Goal: Task Accomplishment & Management: Use online tool/utility

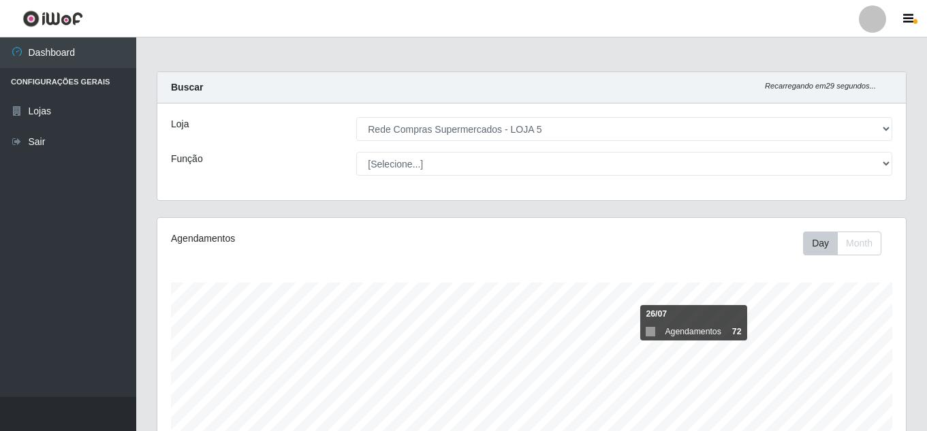
select select "397"
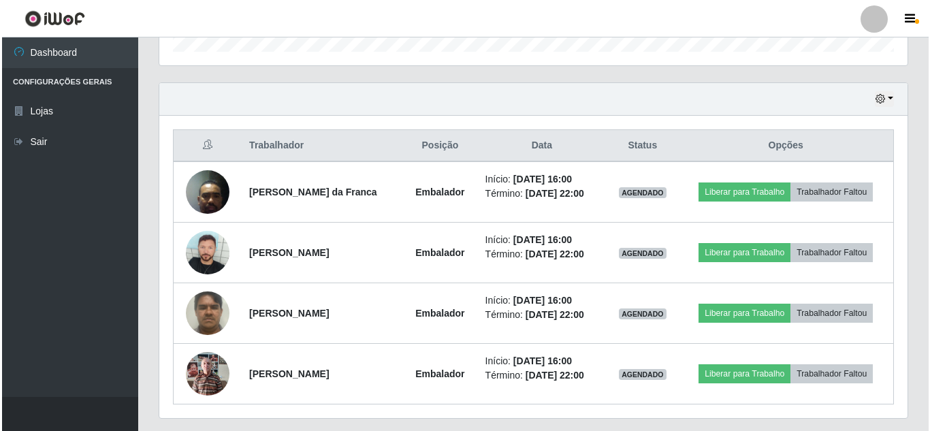
scroll to position [283, 748]
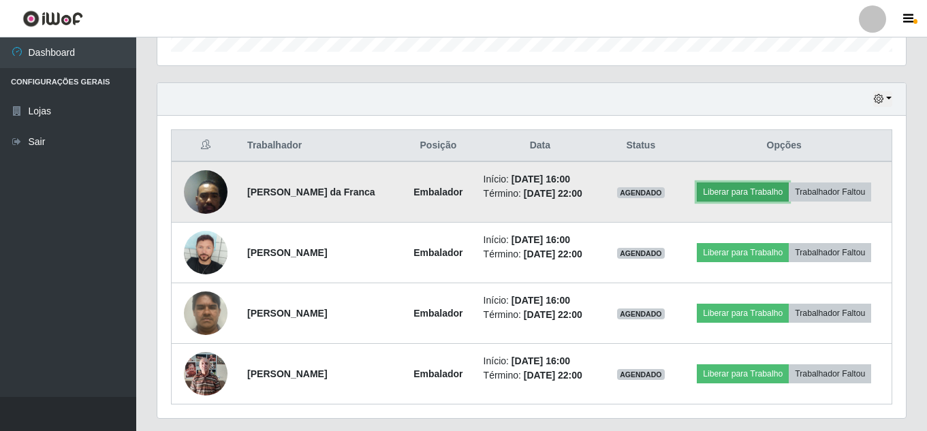
click at [749, 193] on button "Liberar para Trabalho" at bounding box center [742, 191] width 92 height 19
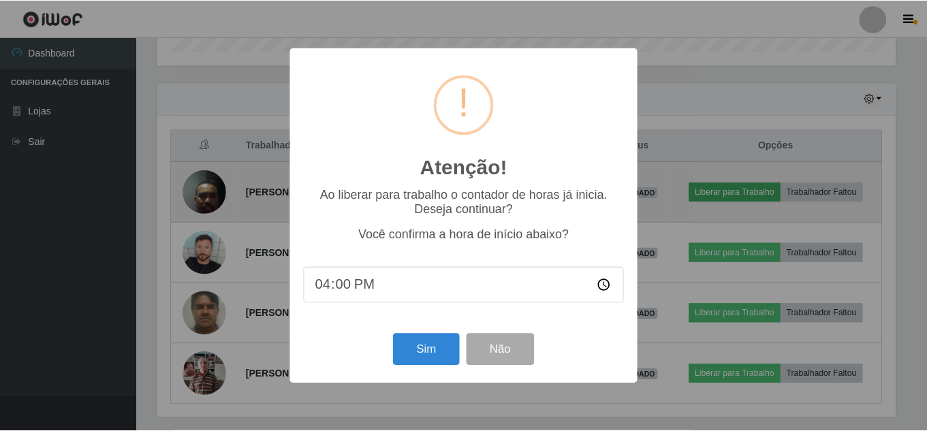
scroll to position [283, 741]
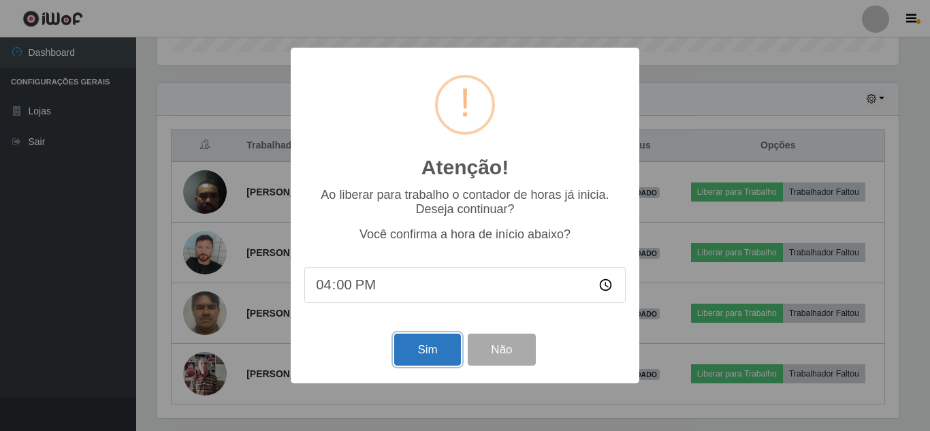
click at [447, 359] on button "Sim" at bounding box center [427, 350] width 66 height 32
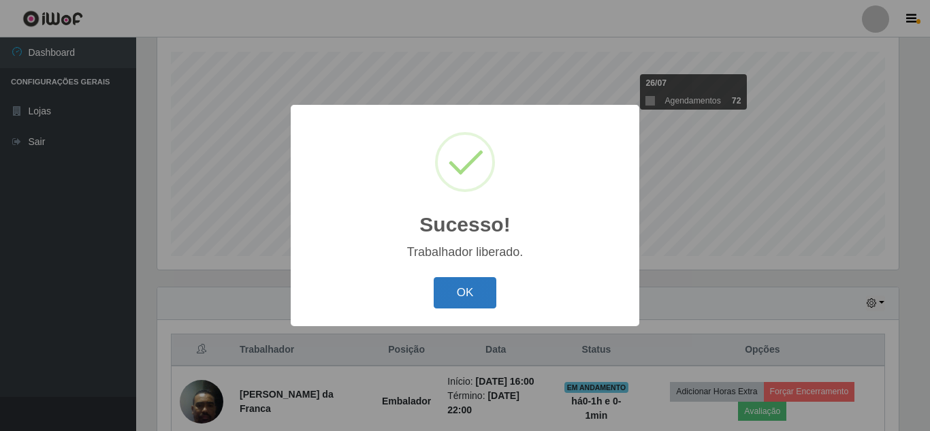
click at [457, 290] on button "OK" at bounding box center [465, 293] width 63 height 32
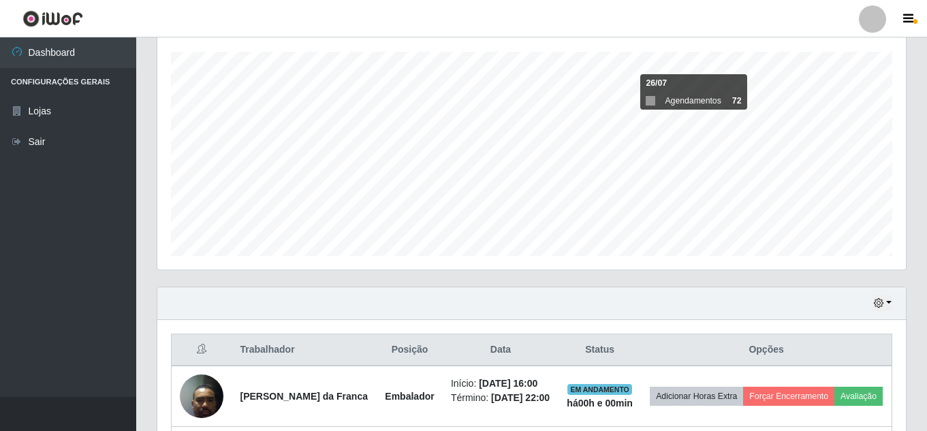
scroll to position [367, 0]
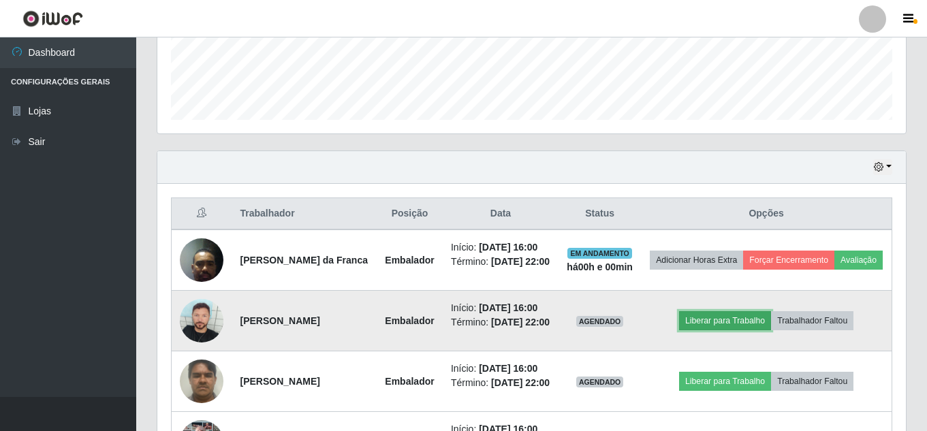
click at [729, 330] on button "Liberar para Trabalho" at bounding box center [725, 320] width 92 height 19
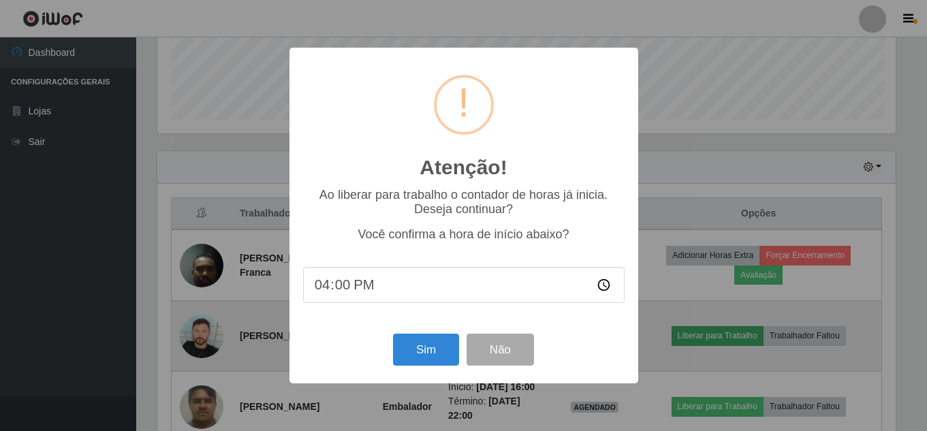
scroll to position [283, 741]
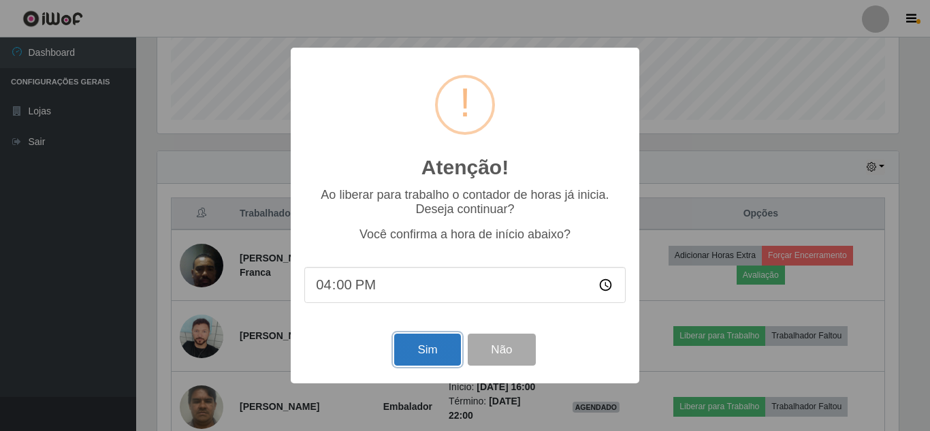
click at [434, 337] on button "Sim" at bounding box center [427, 350] width 66 height 32
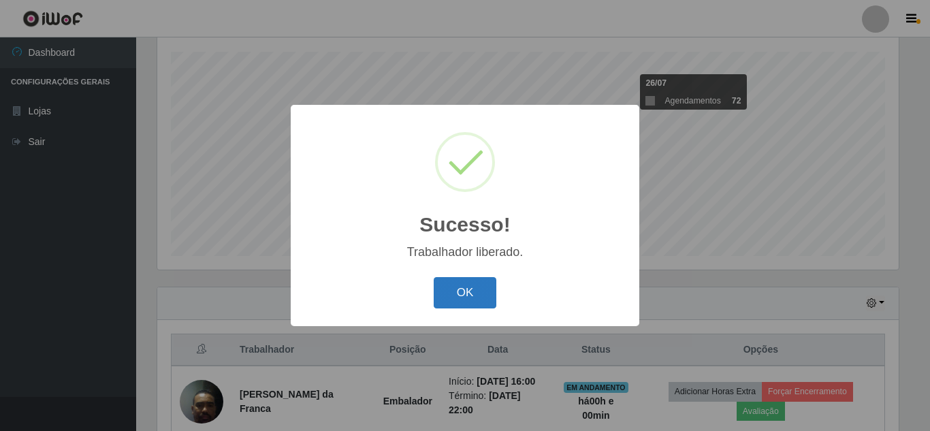
click at [488, 291] on button "OK" at bounding box center [465, 293] width 63 height 32
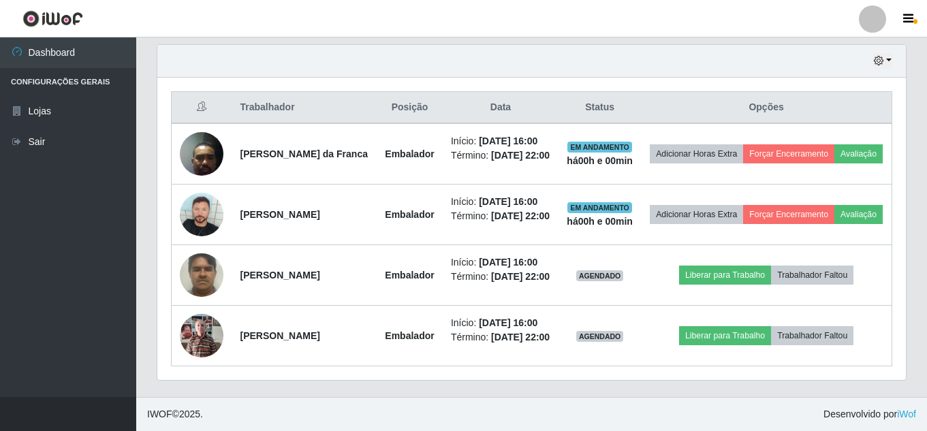
scroll to position [571, 0]
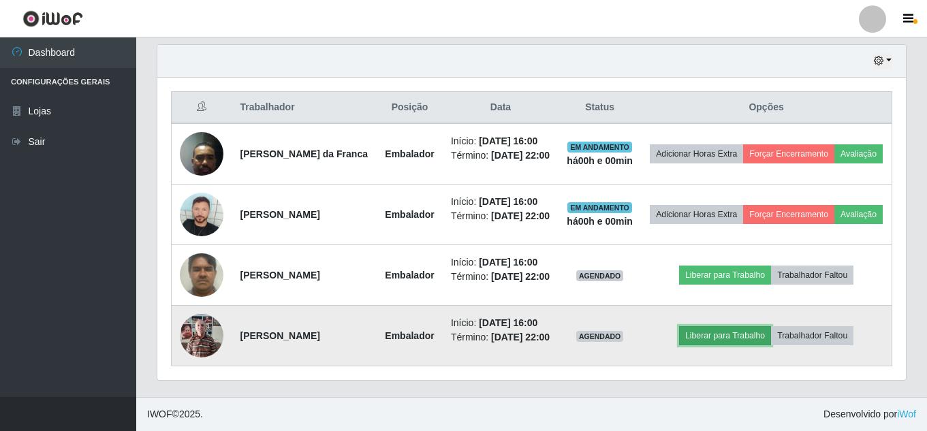
click at [762, 327] on button "Liberar para Trabalho" at bounding box center [725, 335] width 92 height 19
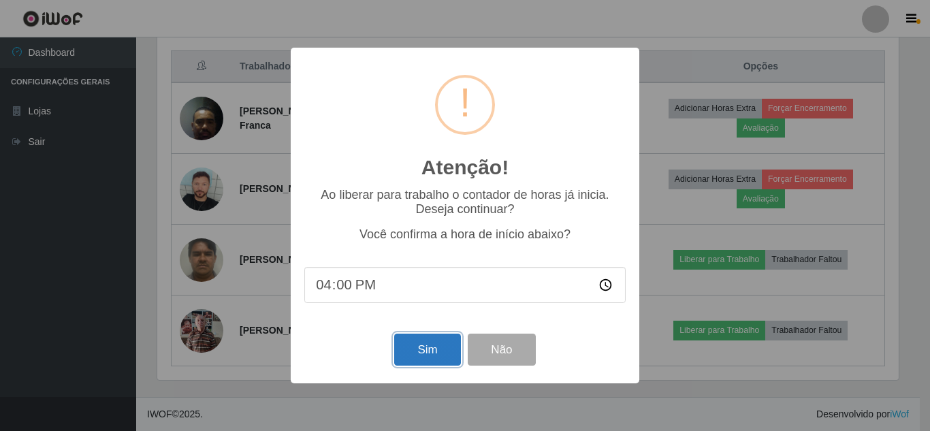
click at [427, 344] on button "Sim" at bounding box center [427, 350] width 66 height 32
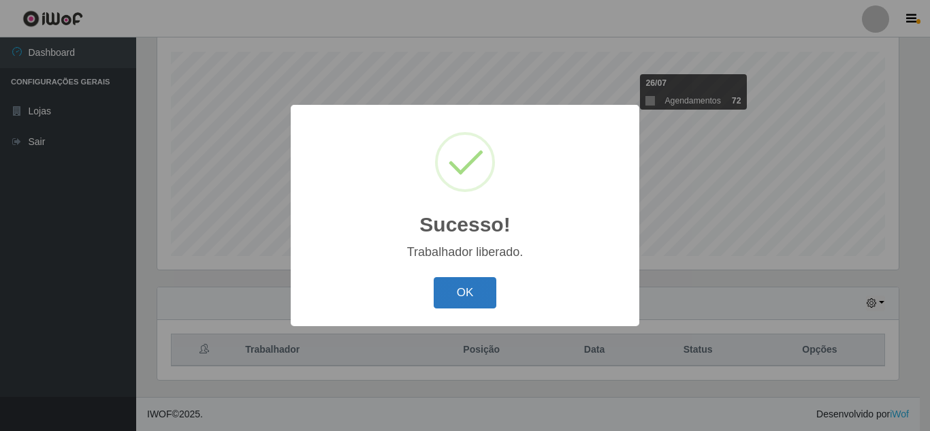
click at [451, 293] on button "OK" at bounding box center [465, 293] width 63 height 32
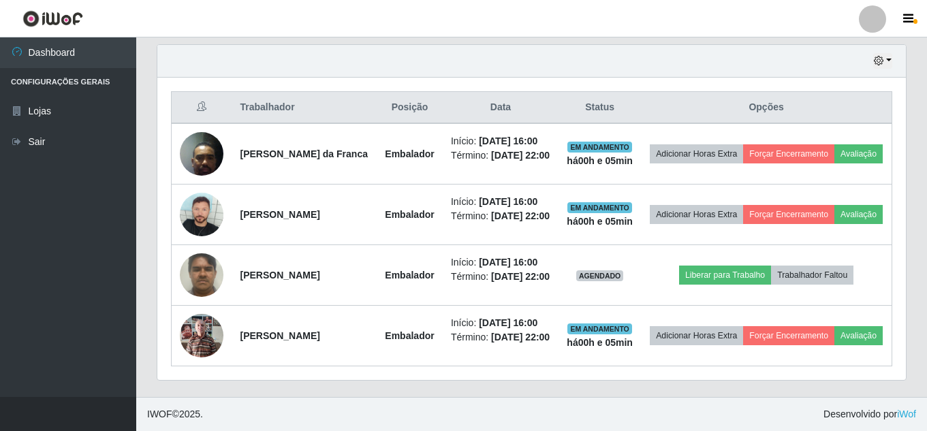
scroll to position [571, 0]
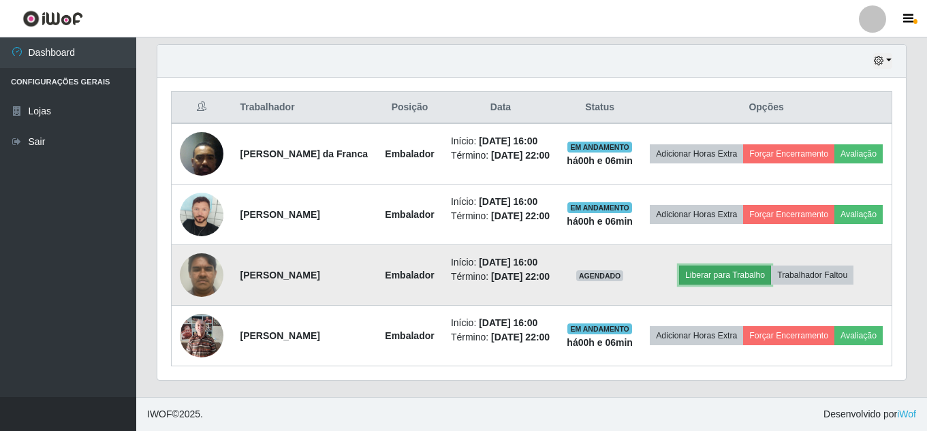
click at [757, 266] on button "Liberar para Trabalho" at bounding box center [725, 275] width 92 height 19
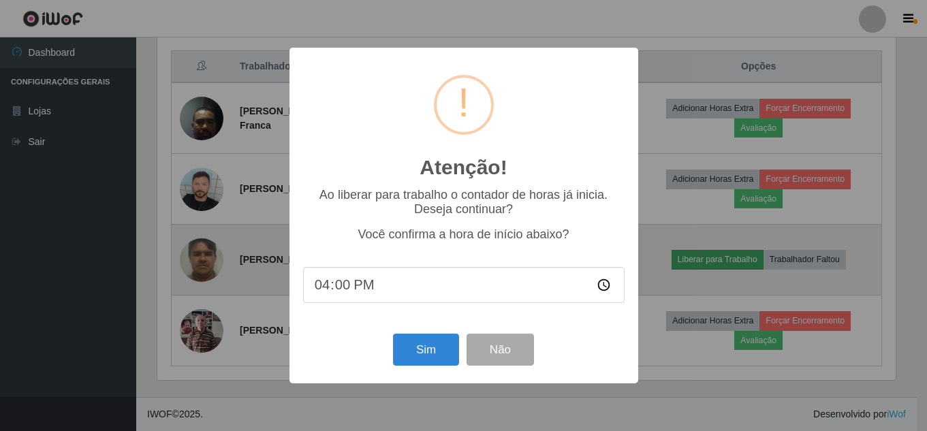
scroll to position [283, 741]
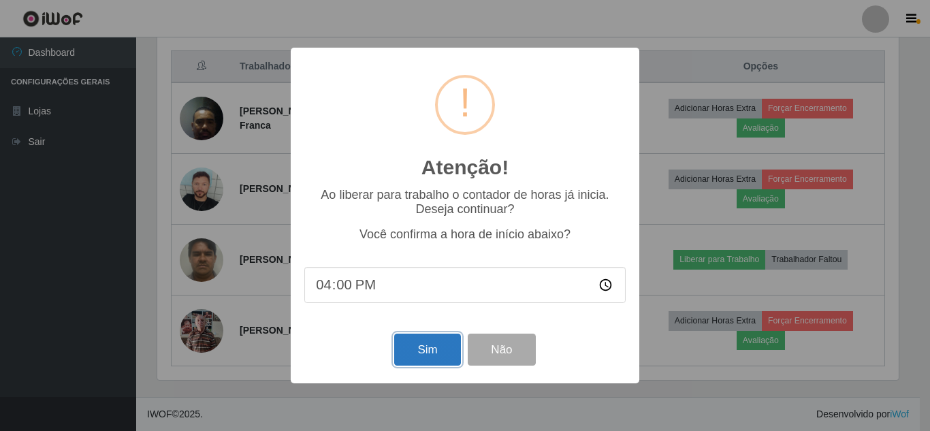
click at [433, 355] on button "Sim" at bounding box center [427, 350] width 66 height 32
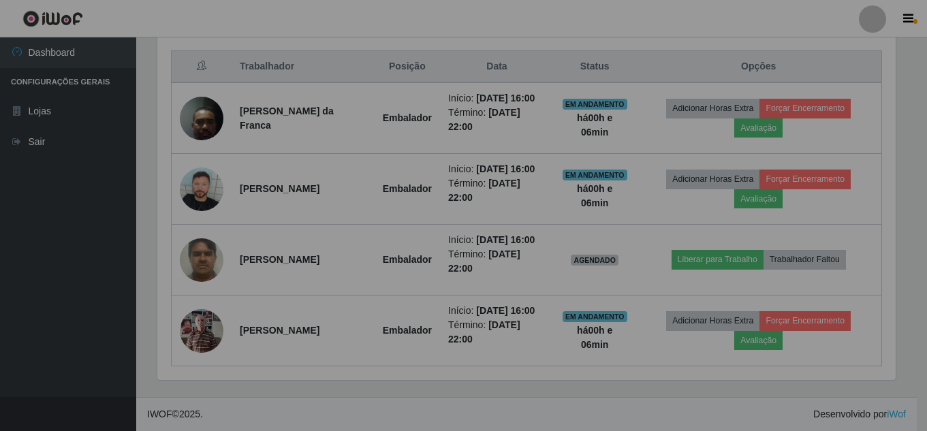
scroll to position [283, 748]
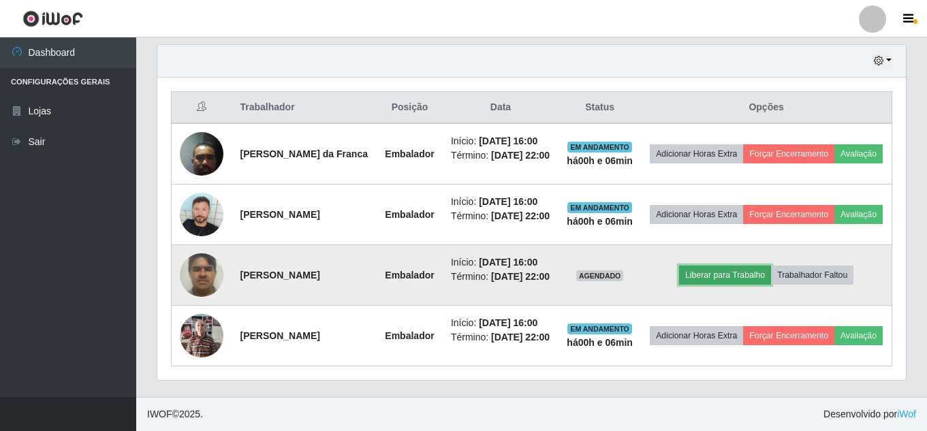
click at [742, 266] on button "Liberar para Trabalho" at bounding box center [725, 275] width 92 height 19
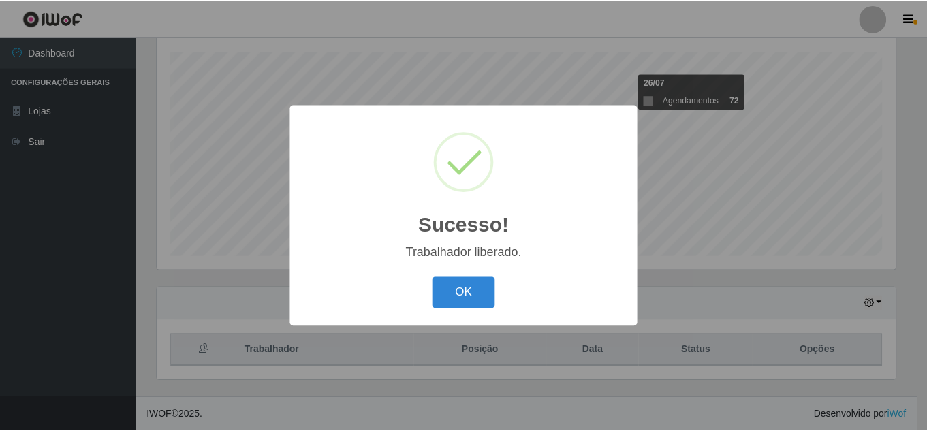
scroll to position [231, 0]
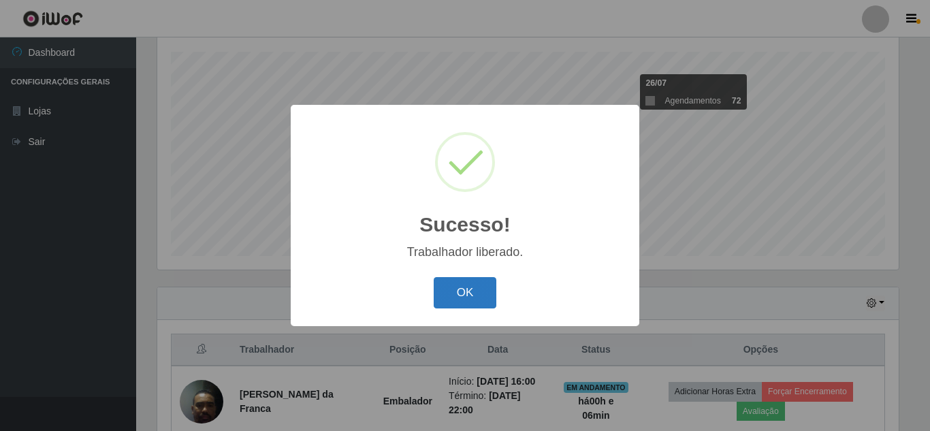
click at [458, 289] on button "OK" at bounding box center [465, 293] width 63 height 32
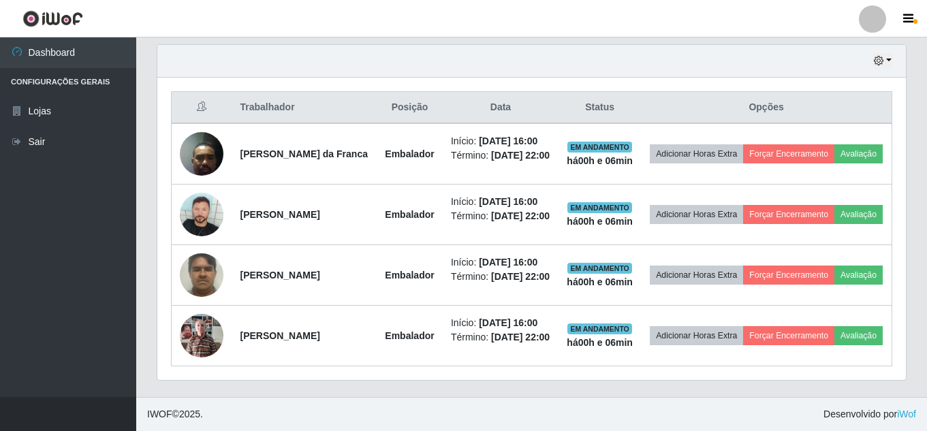
scroll to position [571, 0]
